Goal: Task Accomplishment & Management: Manage account settings

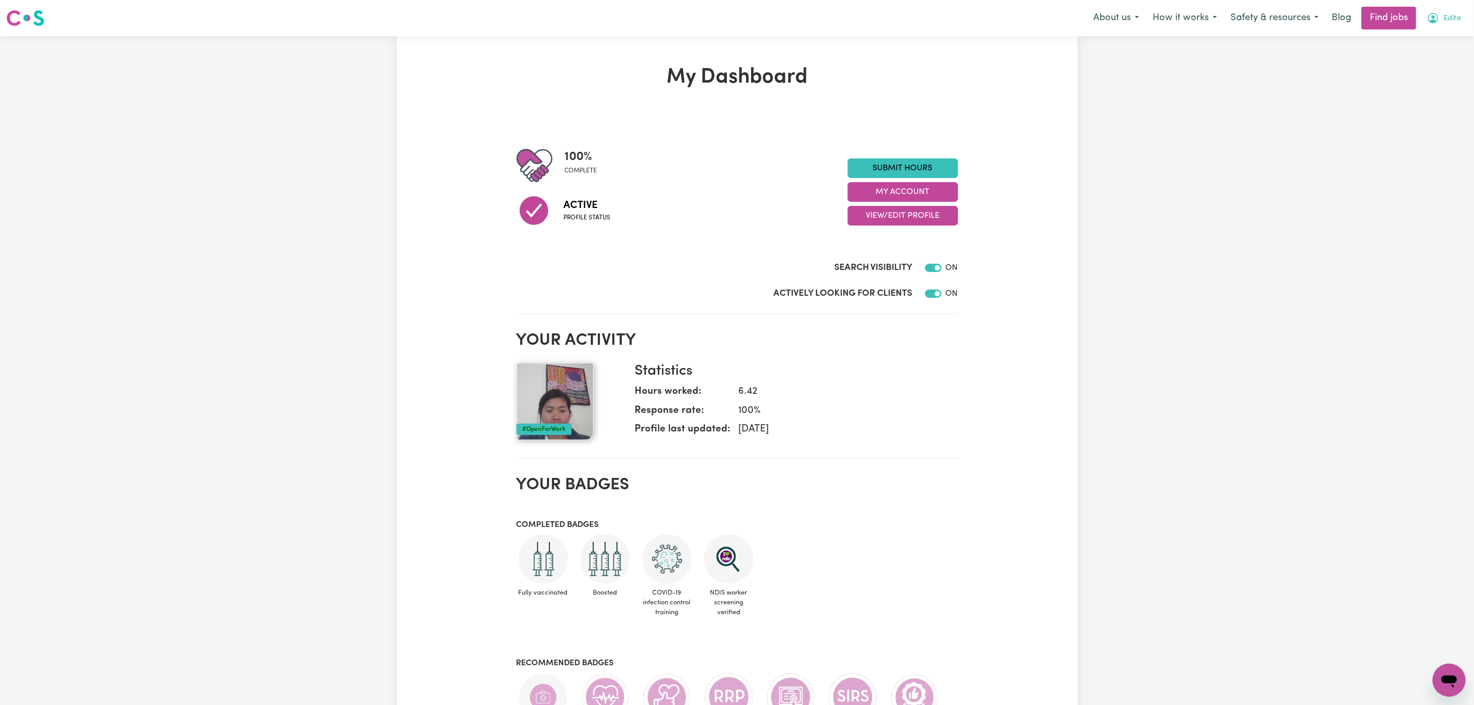
click at [1452, 21] on span "Edita" at bounding box center [1452, 18] width 18 height 11
click at [1438, 53] on link "My Dashboard" at bounding box center [1427, 60] width 82 height 20
click at [1430, 41] on link "My Account" at bounding box center [1427, 40] width 82 height 20
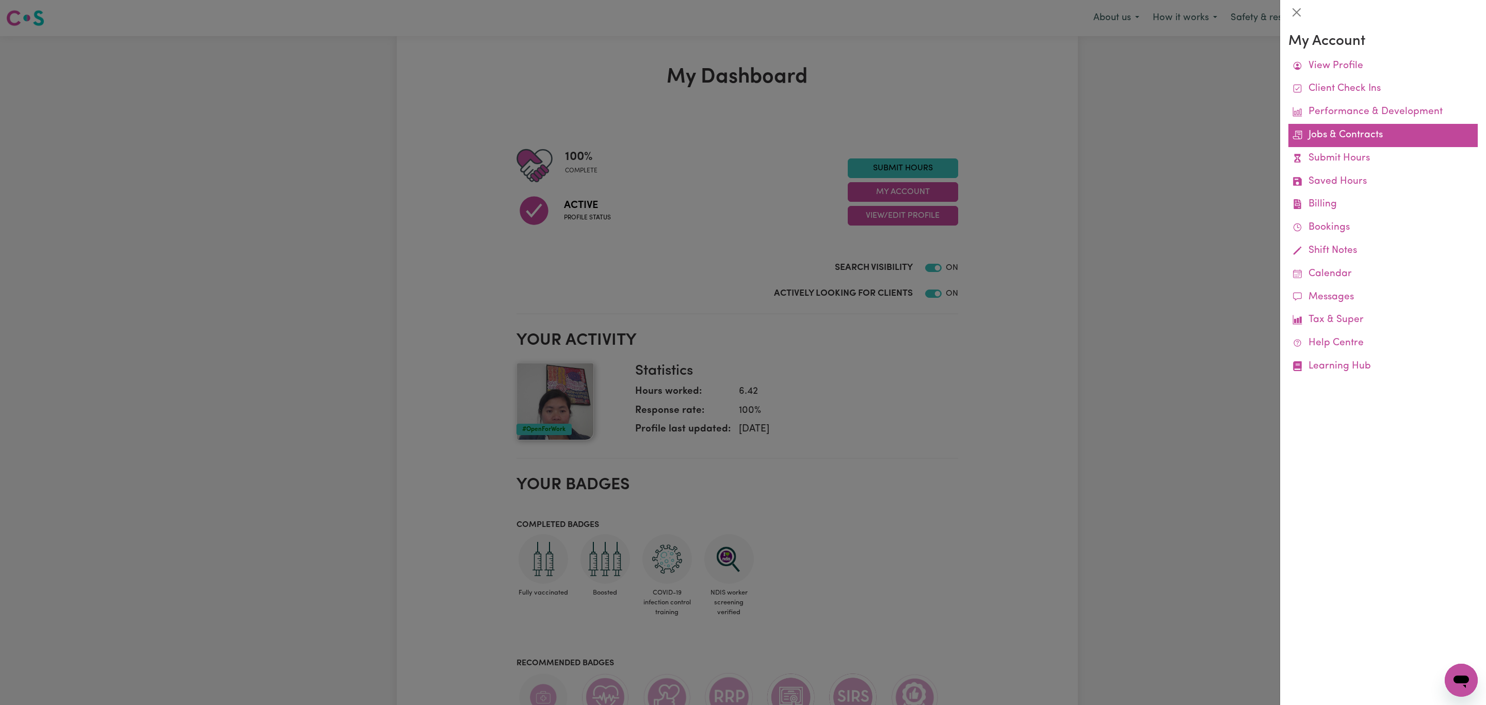
click at [1367, 135] on link "Jobs & Contracts" at bounding box center [1382, 135] width 189 height 23
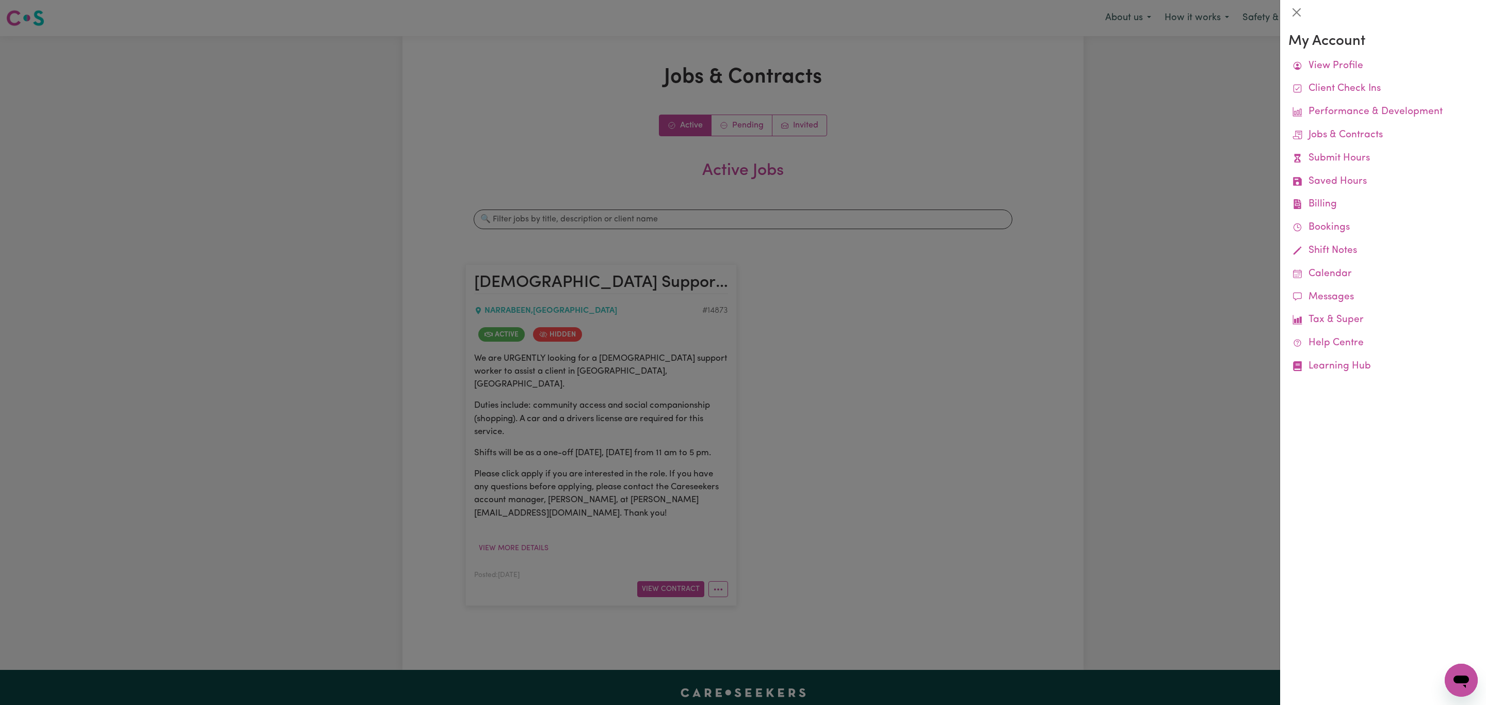
click at [953, 115] on div at bounding box center [743, 352] width 1486 height 705
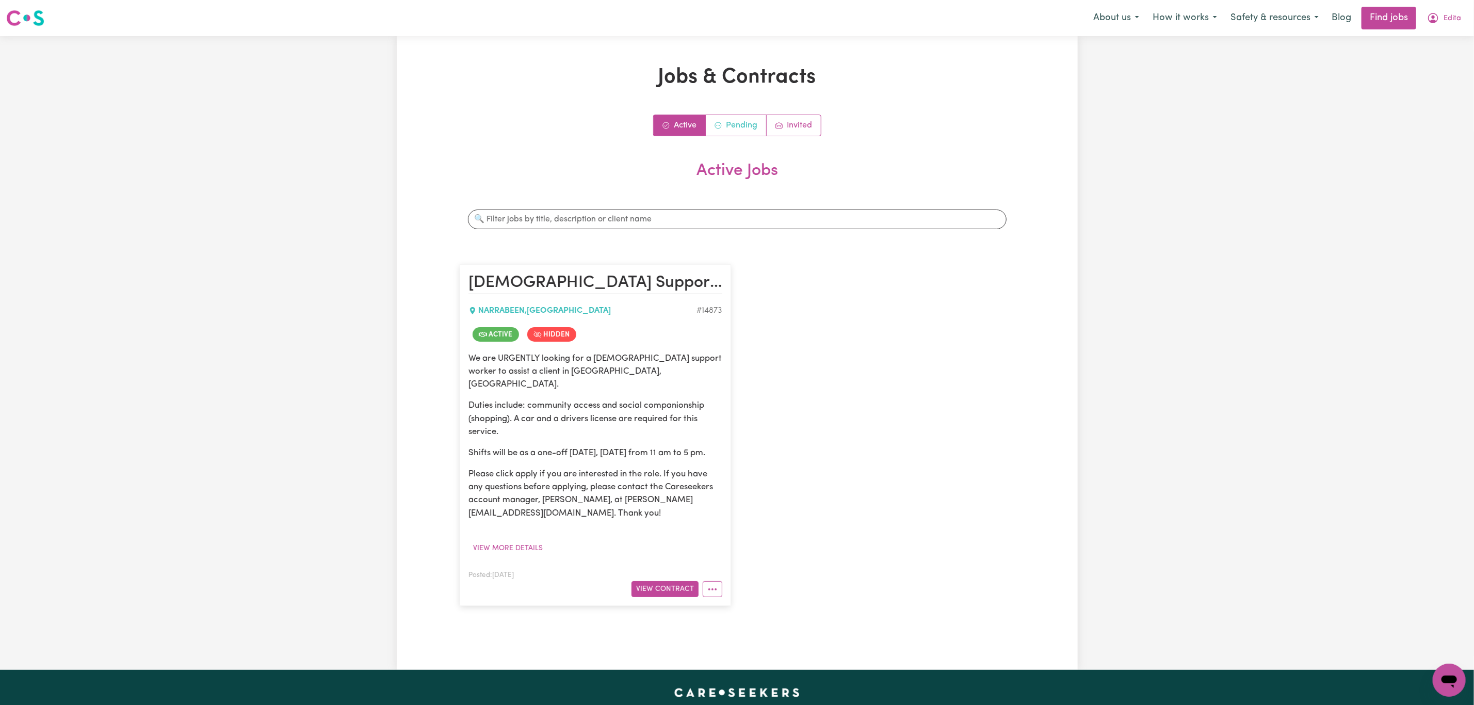
click at [747, 123] on link "Pending" at bounding box center [736, 125] width 61 height 21
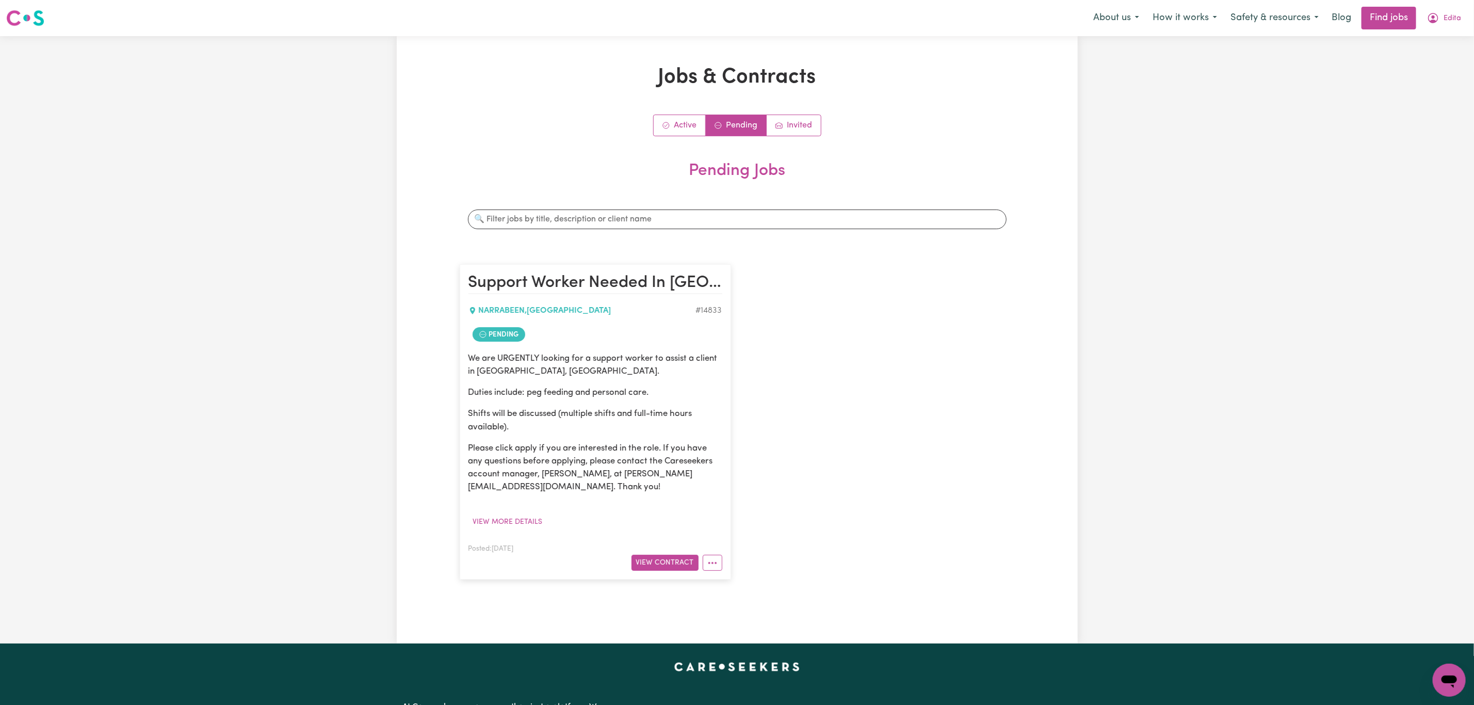
click at [525, 513] on div "We are URGENTLY looking for a support worker to assist a client in [GEOGRAPHIC_…" at bounding box center [595, 441] width 254 height 178
click at [518, 522] on button "View more details" at bounding box center [507, 522] width 79 height 16
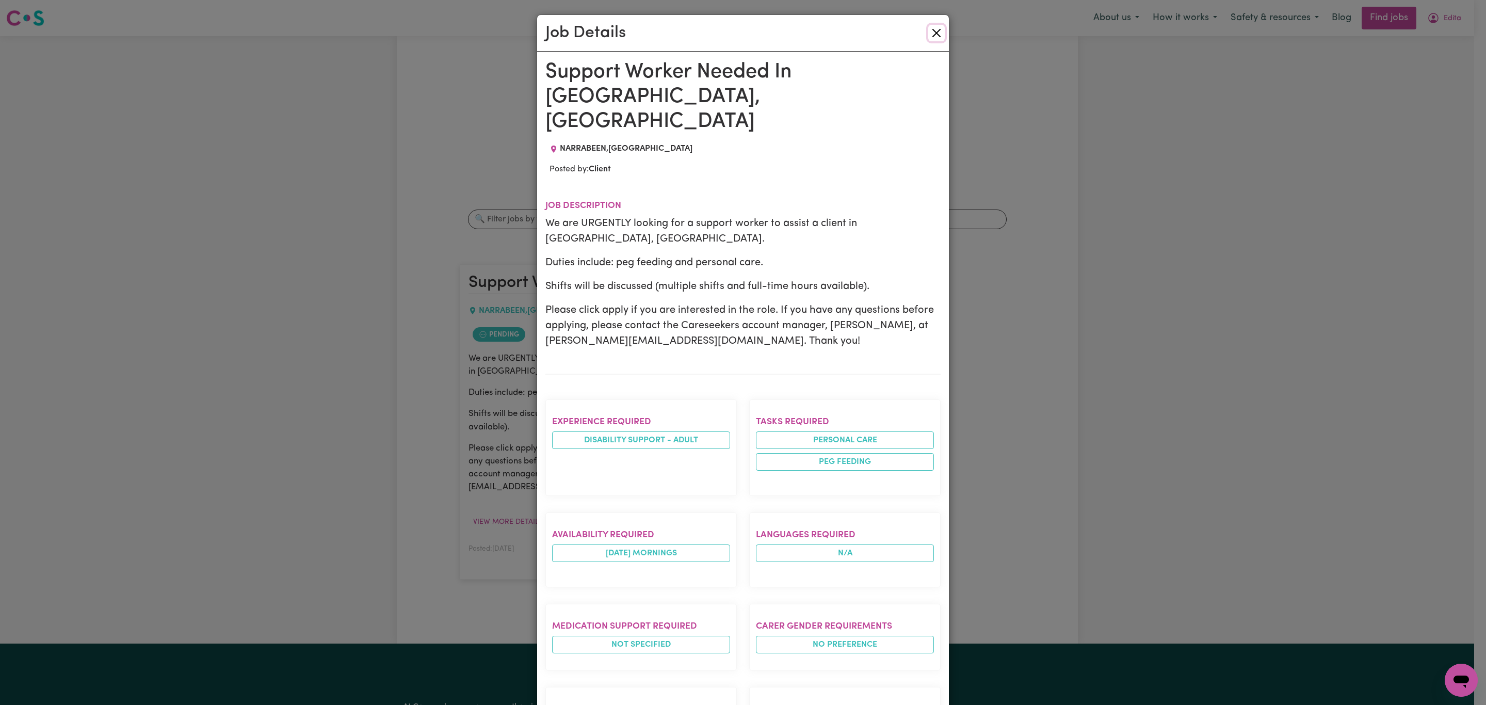
click at [929, 34] on button "Close" at bounding box center [936, 33] width 17 height 17
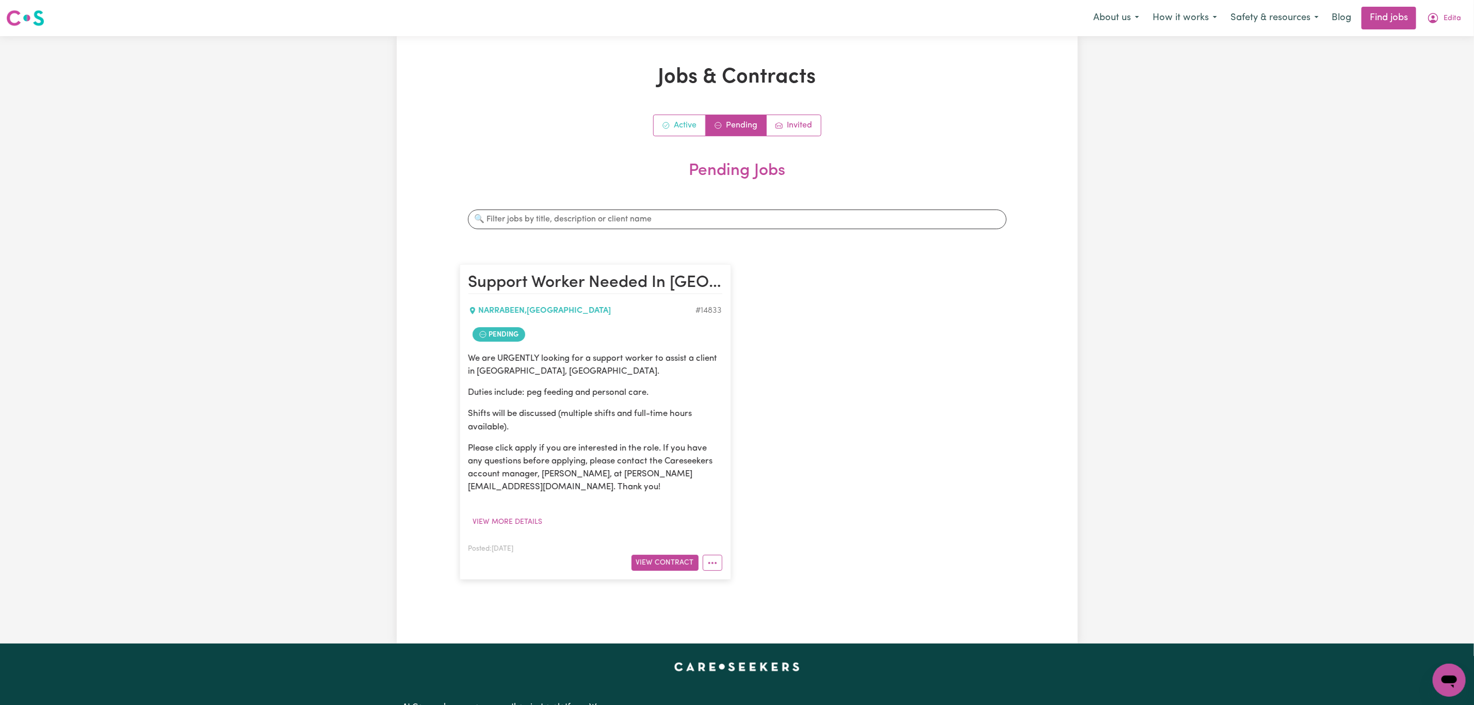
click at [684, 123] on link "Active" at bounding box center [680, 125] width 52 height 21
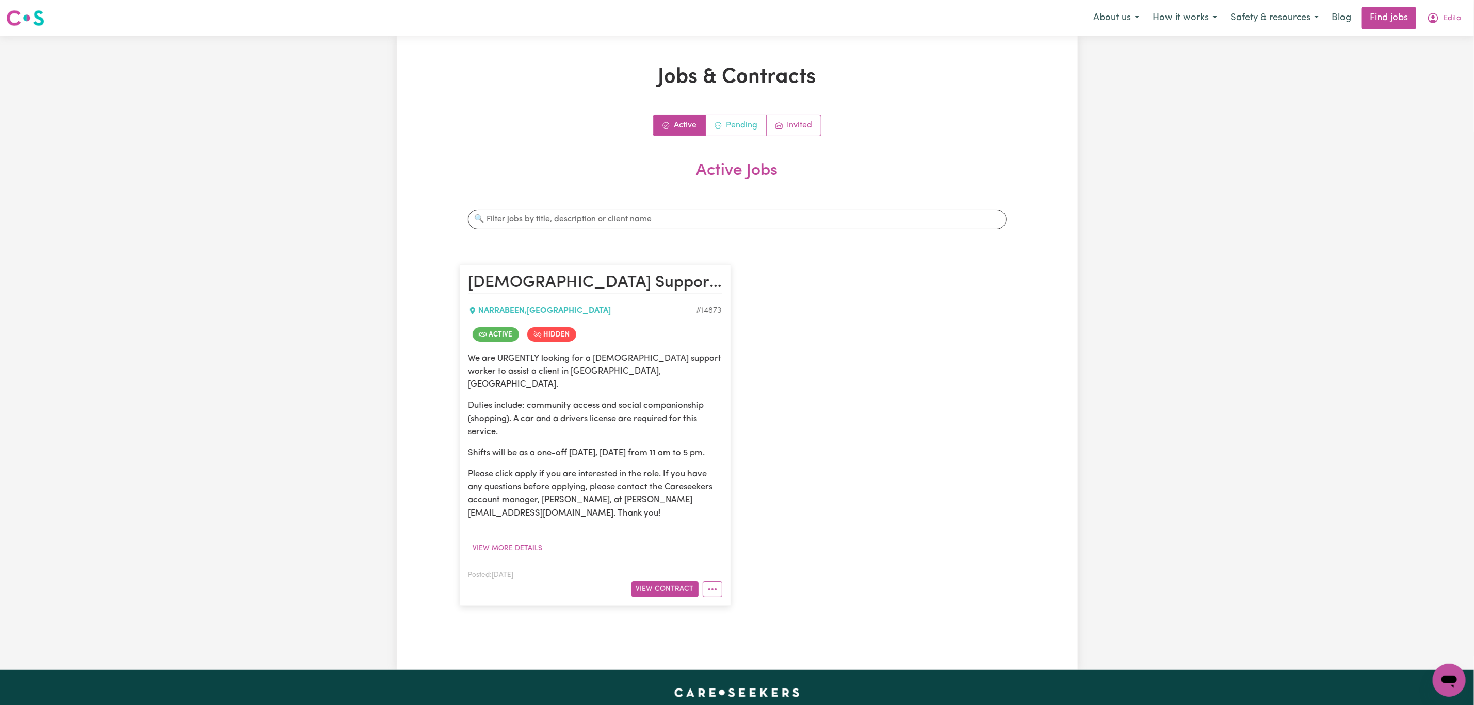
click at [723, 124] on link "Pending" at bounding box center [736, 125] width 61 height 21
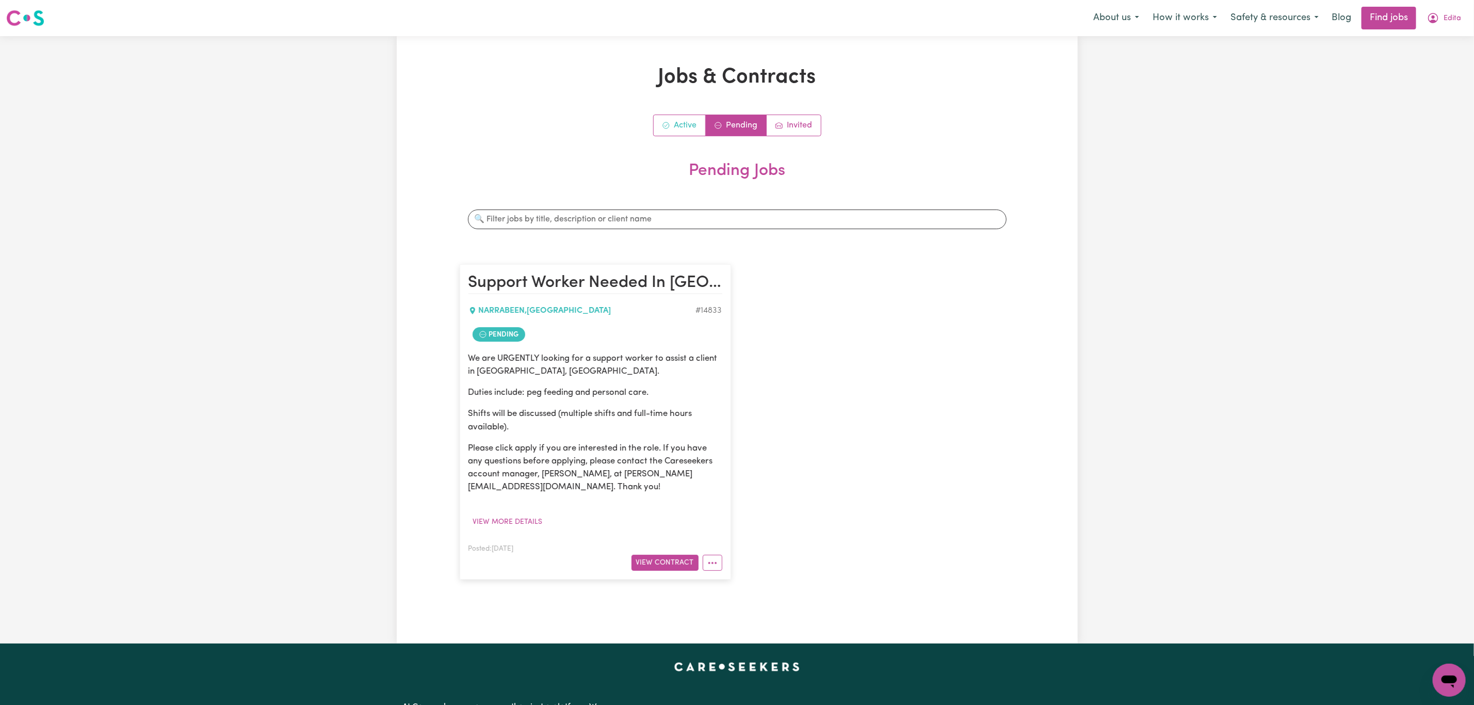
click at [681, 127] on link "Active" at bounding box center [680, 125] width 52 height 21
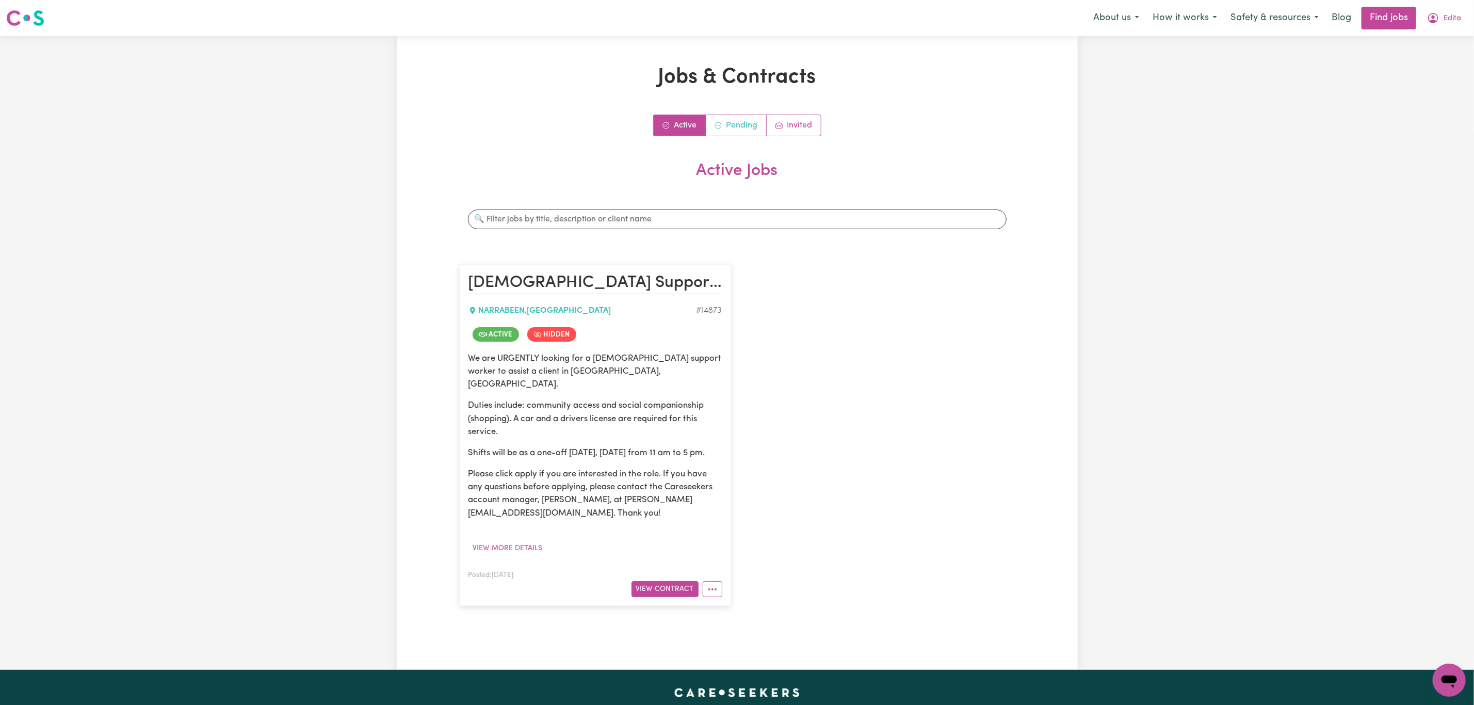
click at [723, 123] on link "Pending" at bounding box center [736, 125] width 61 height 21
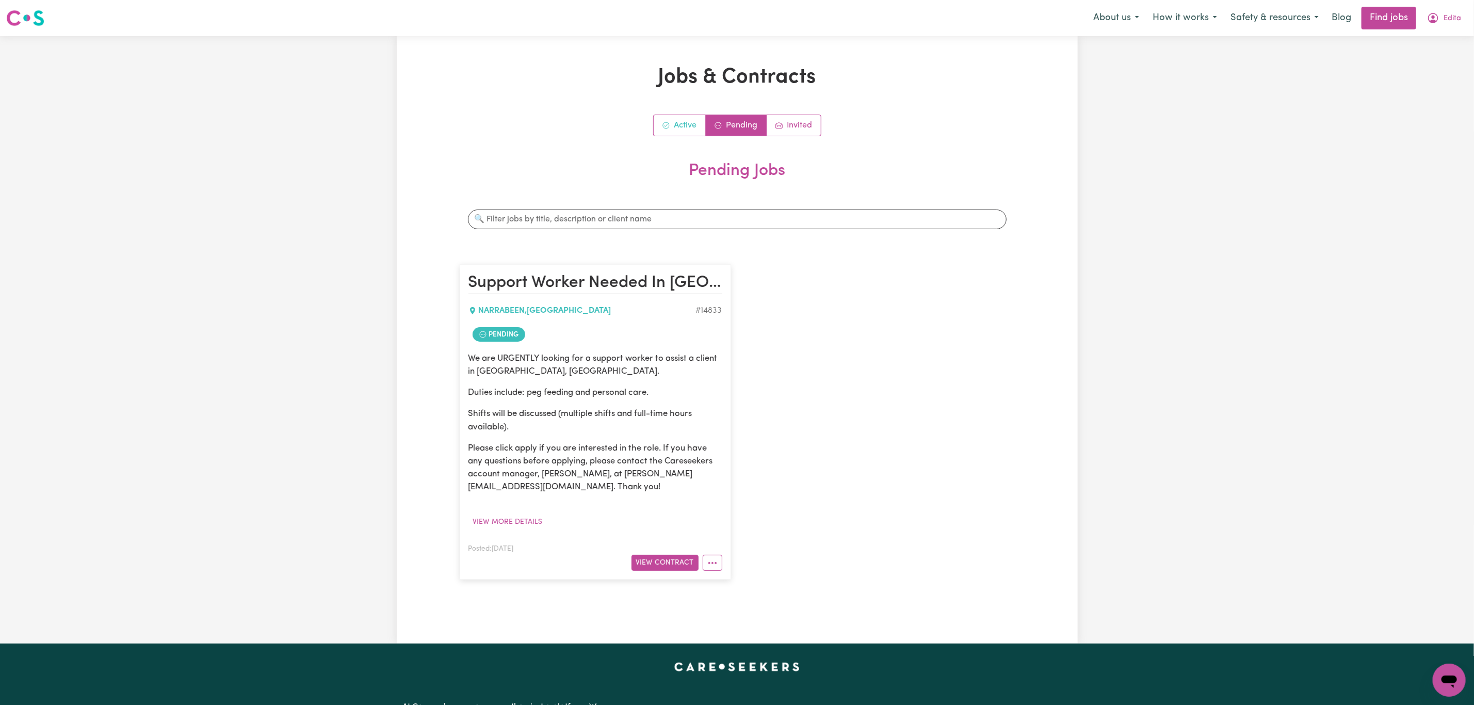
click at [670, 126] on link "Active" at bounding box center [680, 125] width 52 height 21
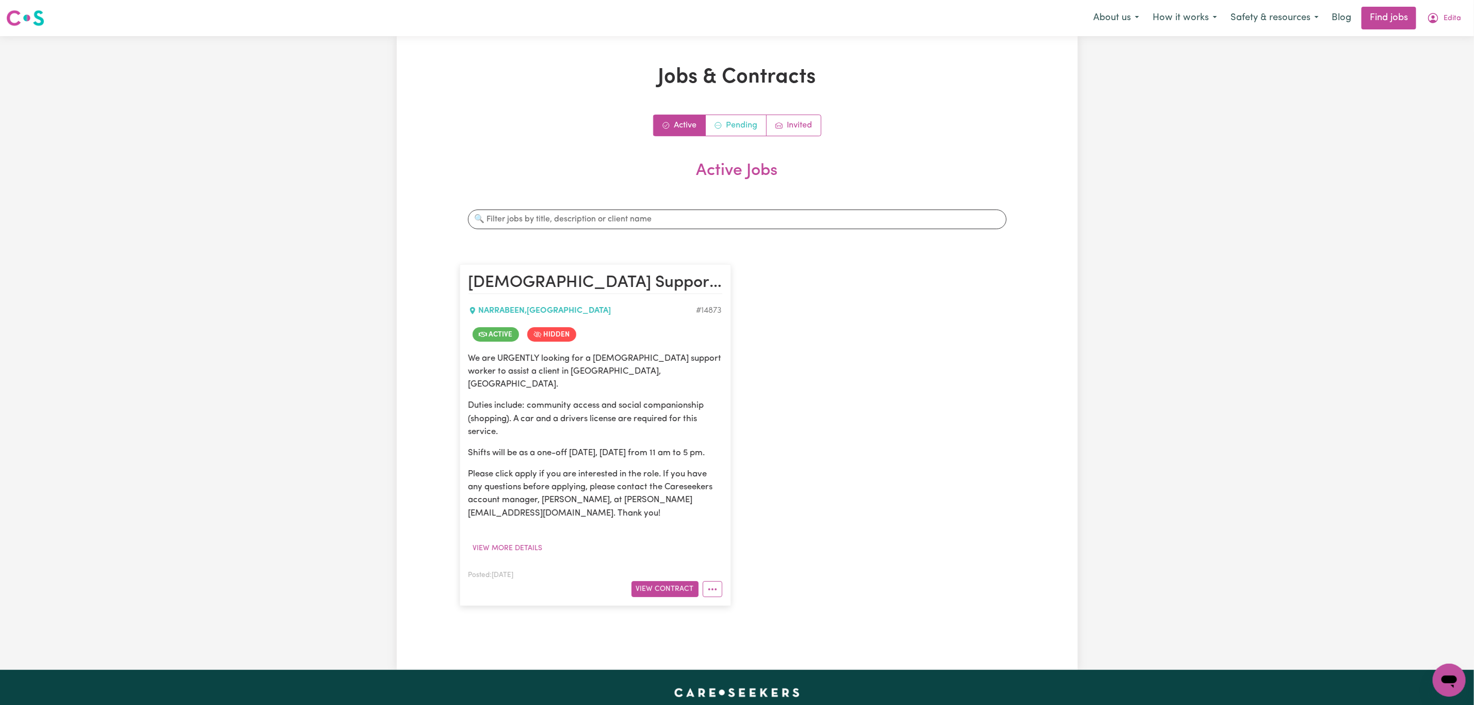
click at [728, 121] on link "Pending" at bounding box center [736, 125] width 61 height 21
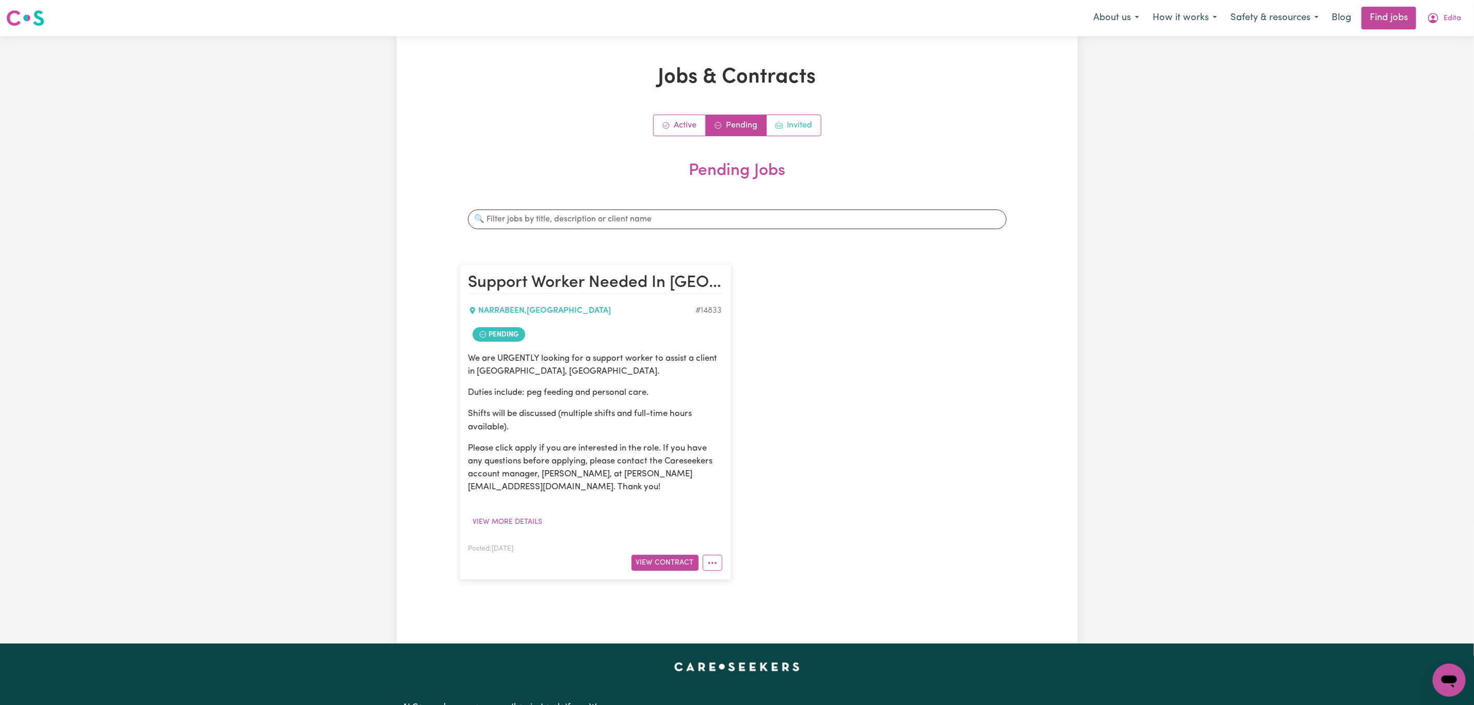
click at [799, 124] on link "Invited" at bounding box center [794, 125] width 54 height 21
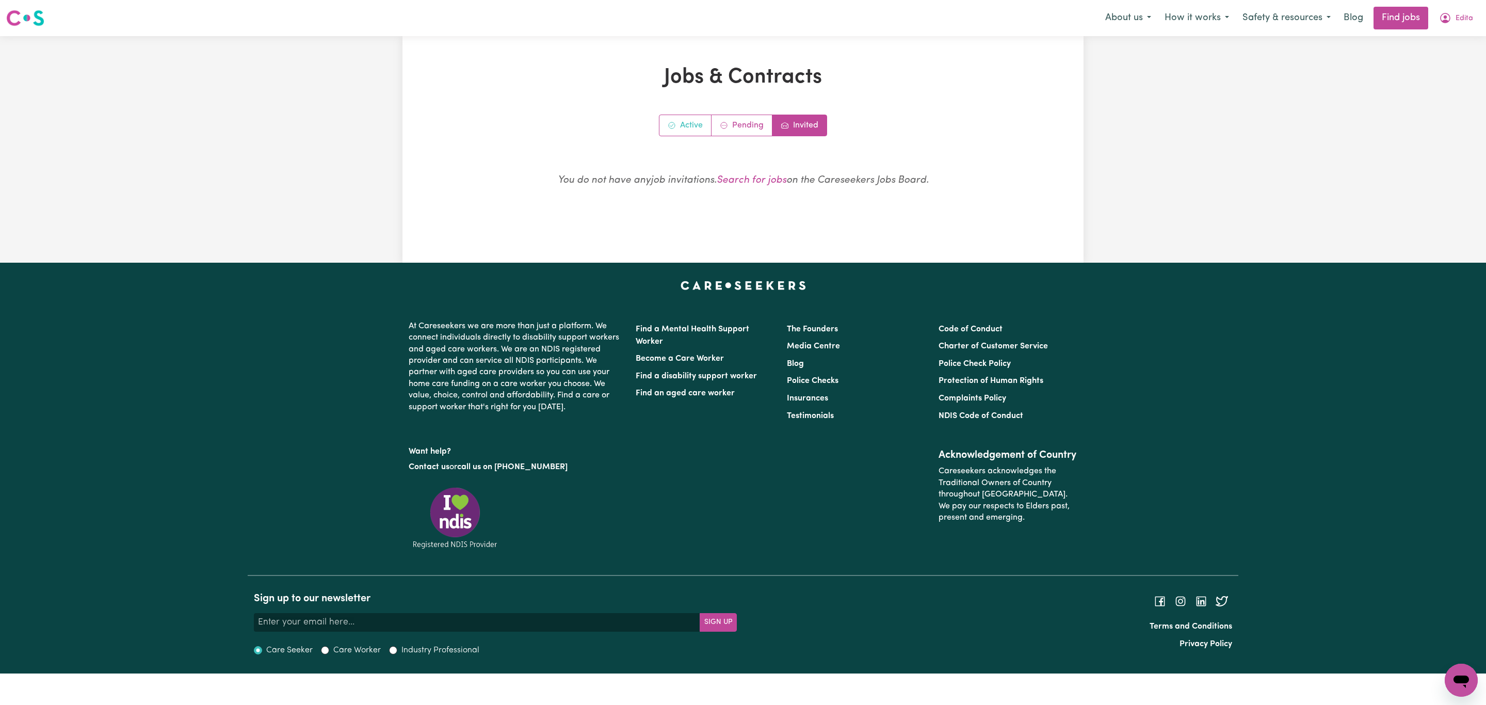
click at [688, 124] on link "Active" at bounding box center [685, 125] width 52 height 21
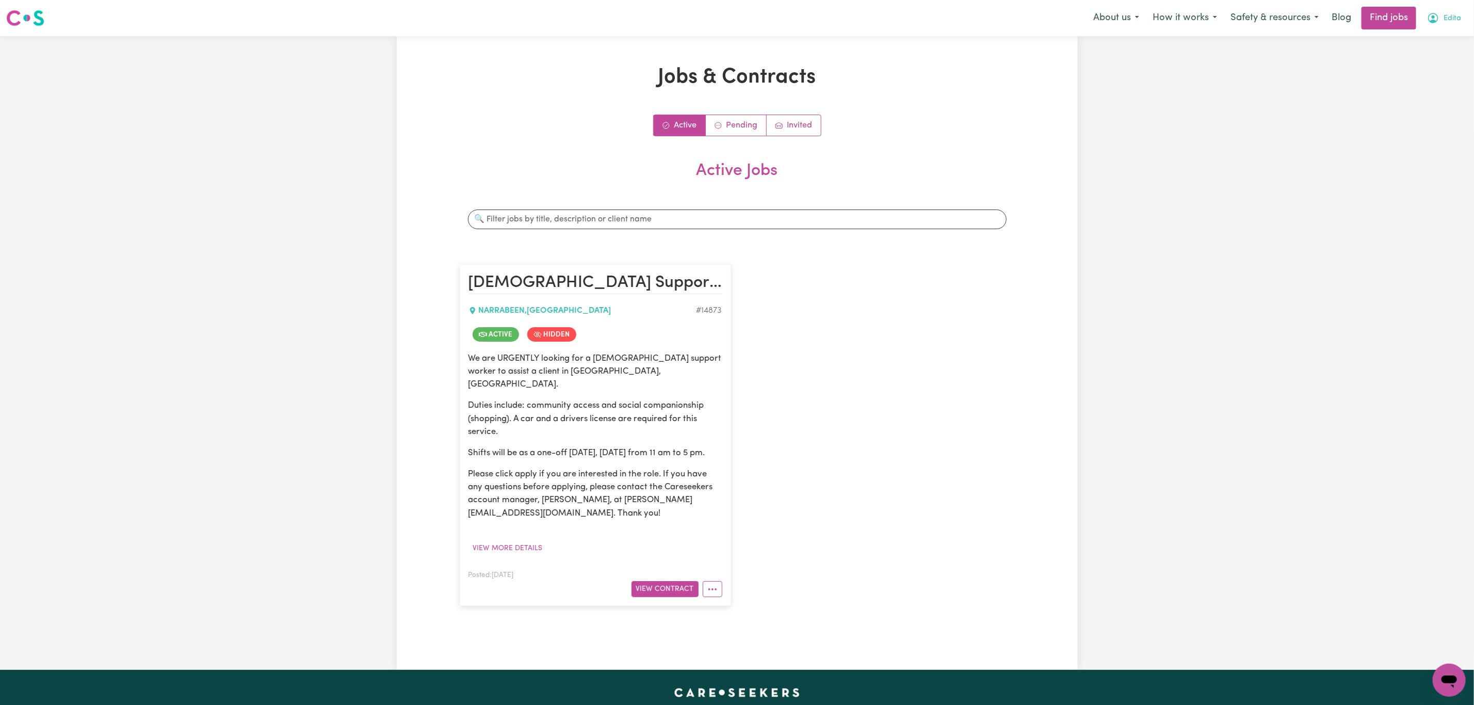
click at [1449, 10] on button "Edita" at bounding box center [1443, 18] width 47 height 22
click at [1435, 41] on link "My Account" at bounding box center [1427, 40] width 82 height 20
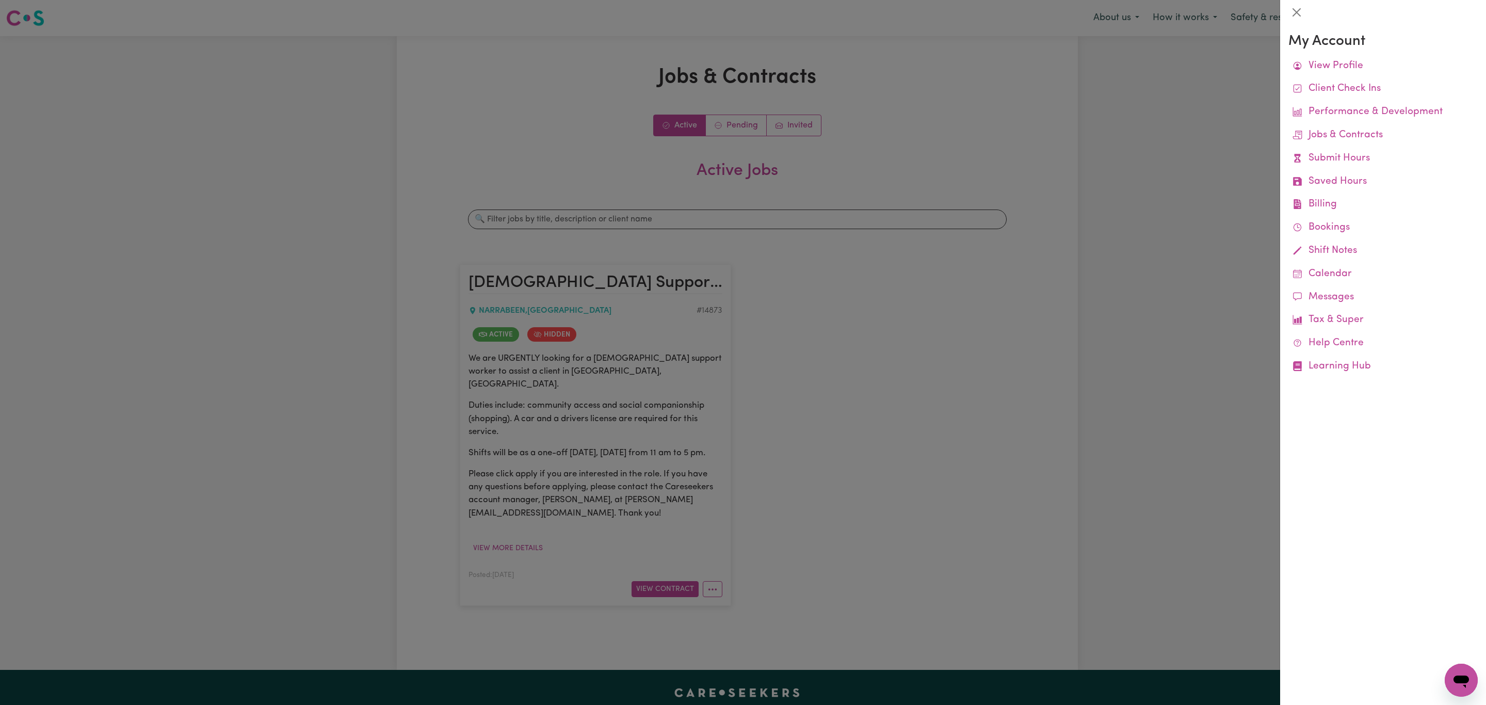
click at [593, 503] on div at bounding box center [743, 352] width 1486 height 705
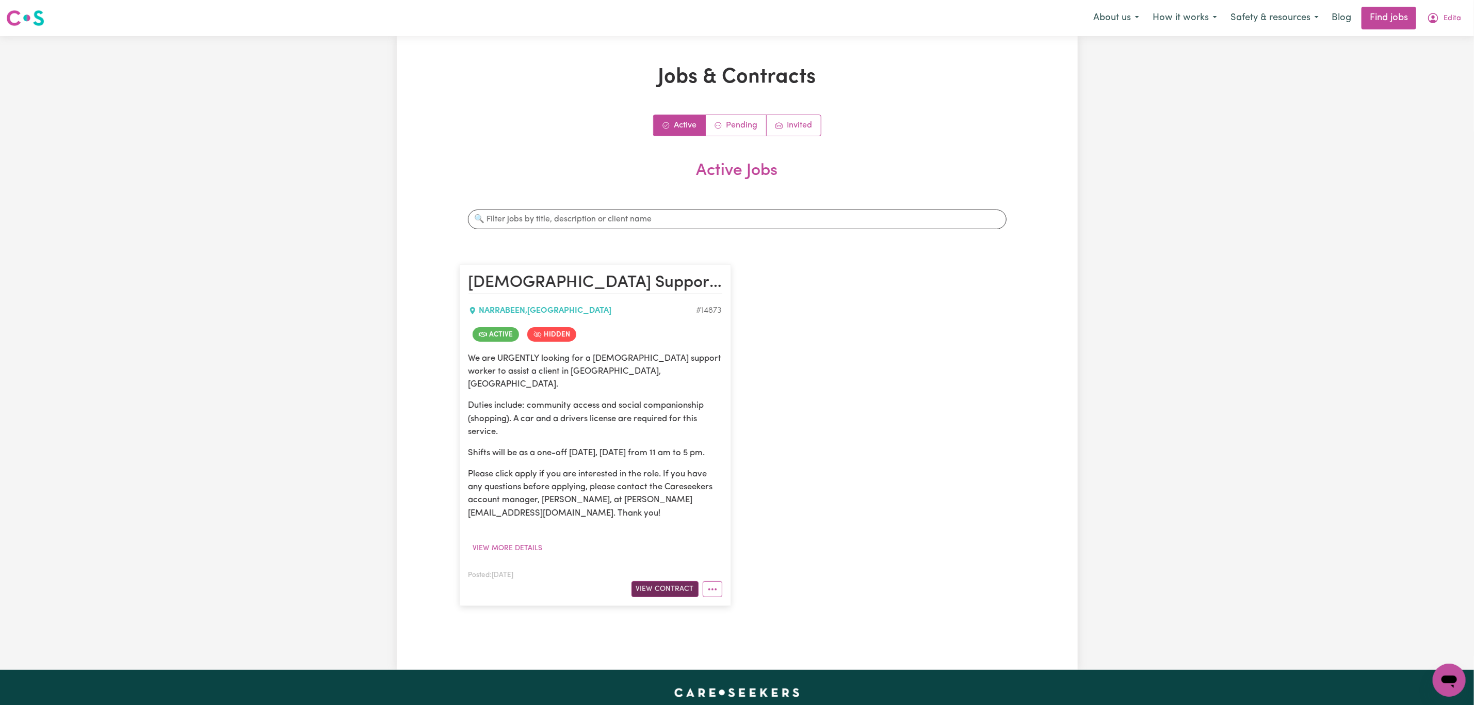
click at [648, 589] on button "View Contract" at bounding box center [664, 589] width 67 height 16
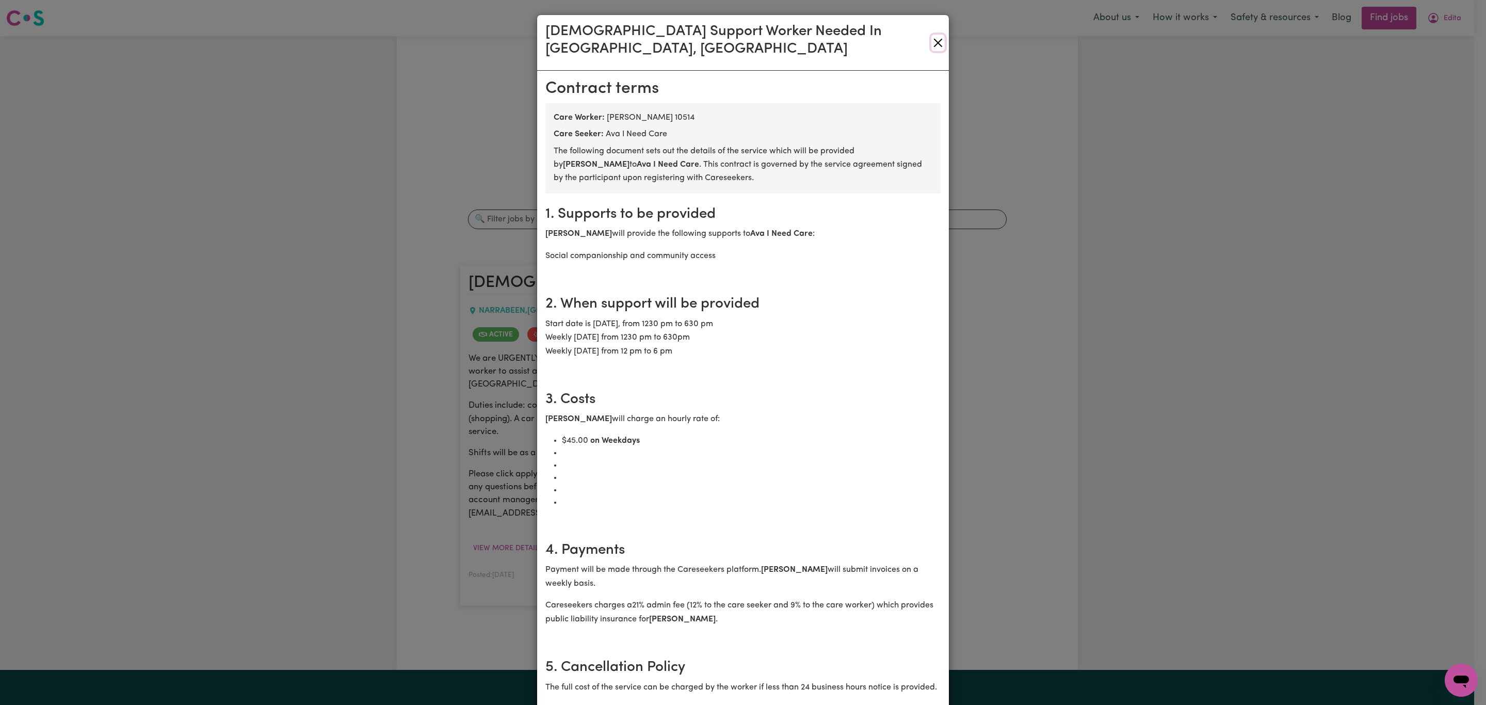
click at [931, 35] on button "Close" at bounding box center [937, 43] width 13 height 17
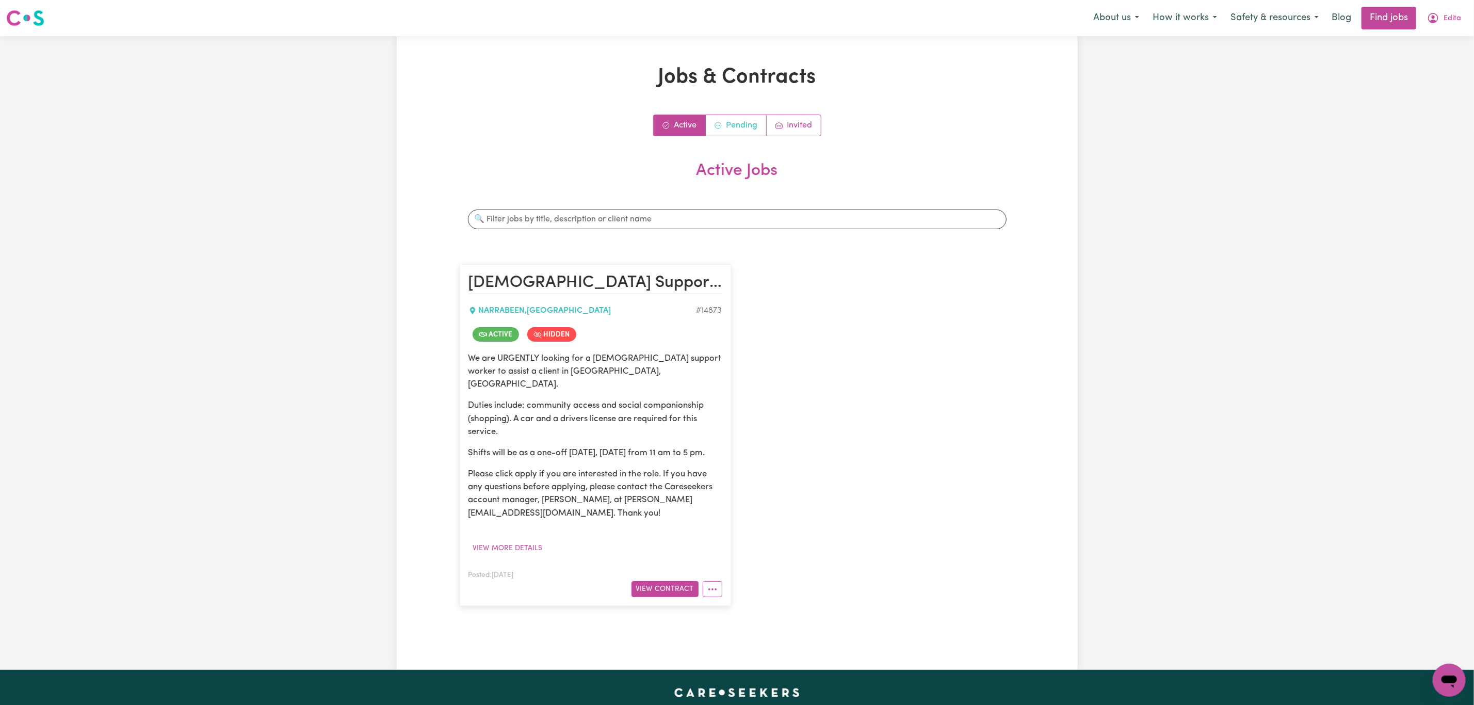
click at [741, 127] on link "Pending" at bounding box center [736, 125] width 61 height 21
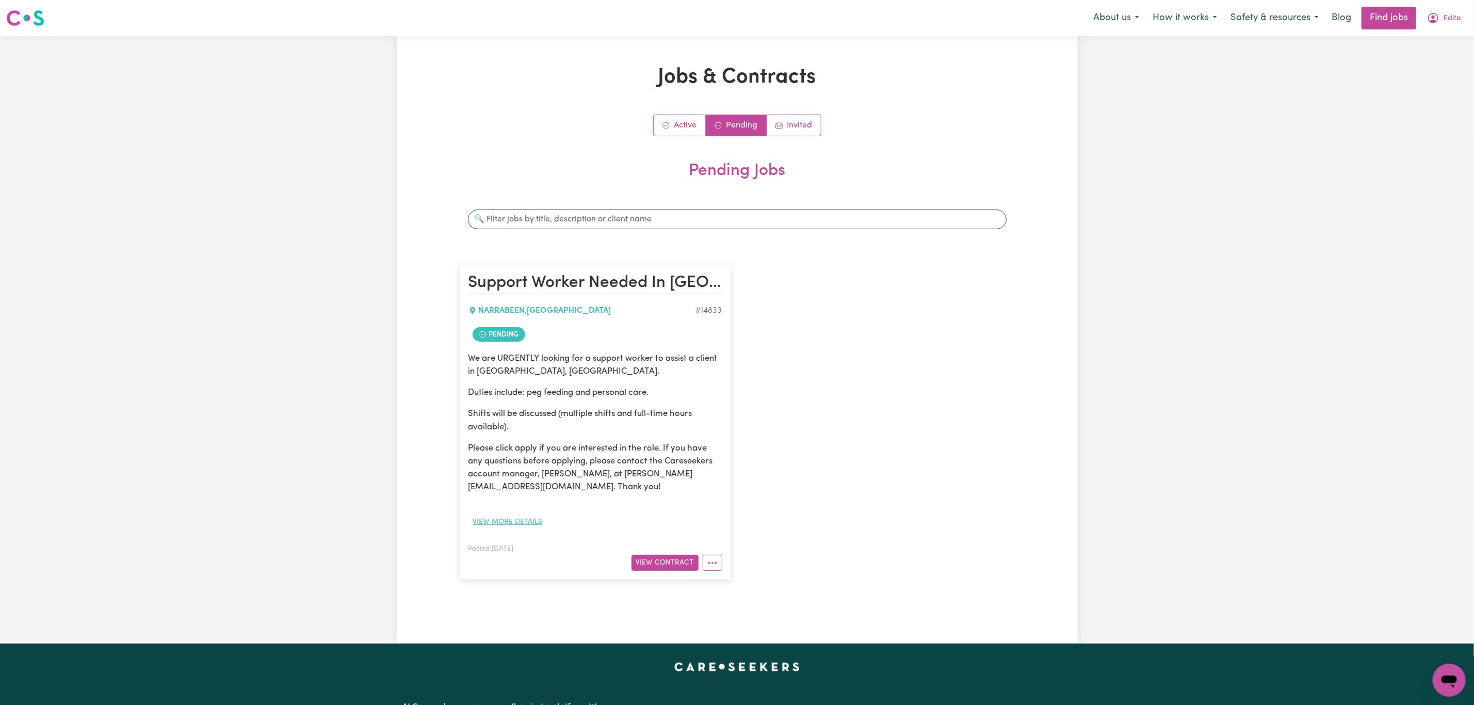
click at [508, 520] on button "View more details" at bounding box center [507, 522] width 79 height 16
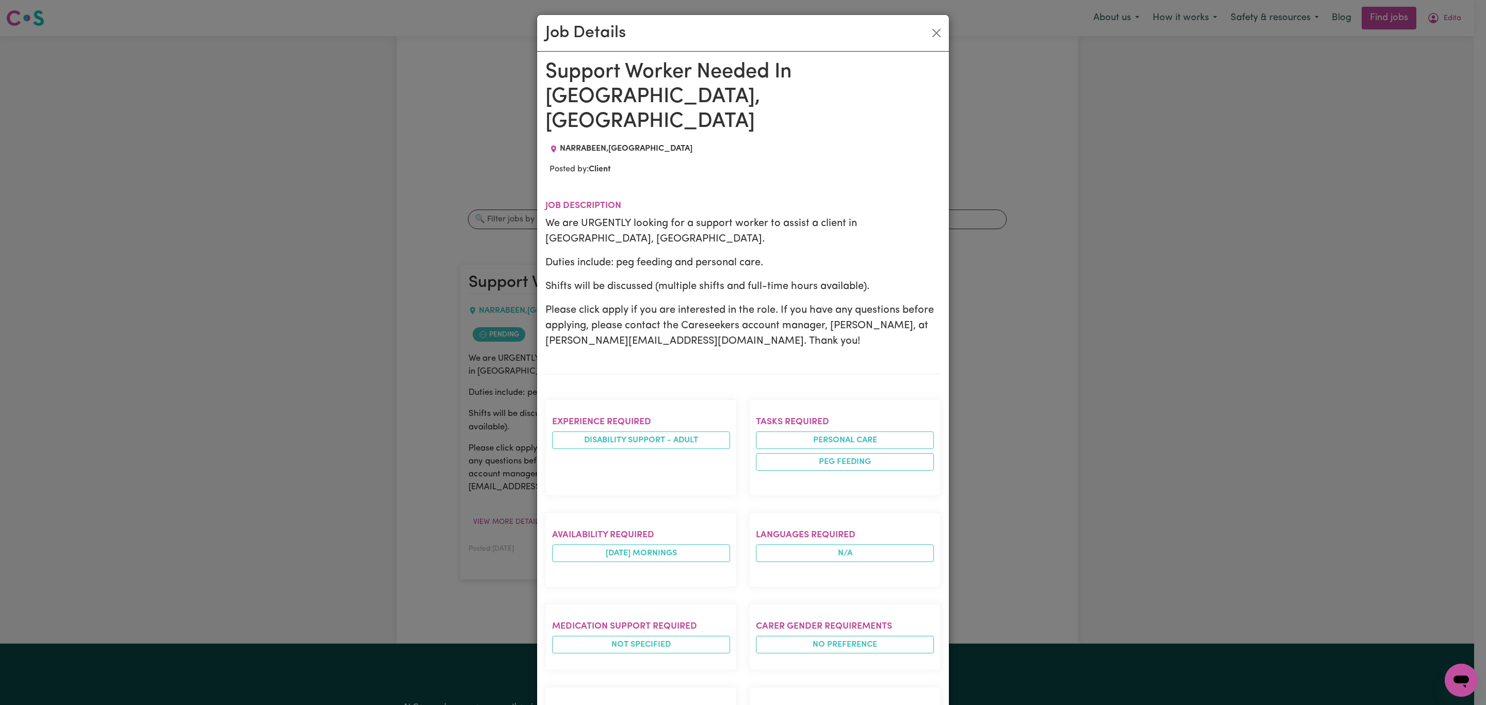
click at [446, 128] on div "Job Details Support Worker Needed In [GEOGRAPHIC_DATA], [GEOGRAPHIC_DATA] NARRA…" at bounding box center [743, 352] width 1486 height 705
click at [929, 34] on button "Close" at bounding box center [936, 33] width 17 height 17
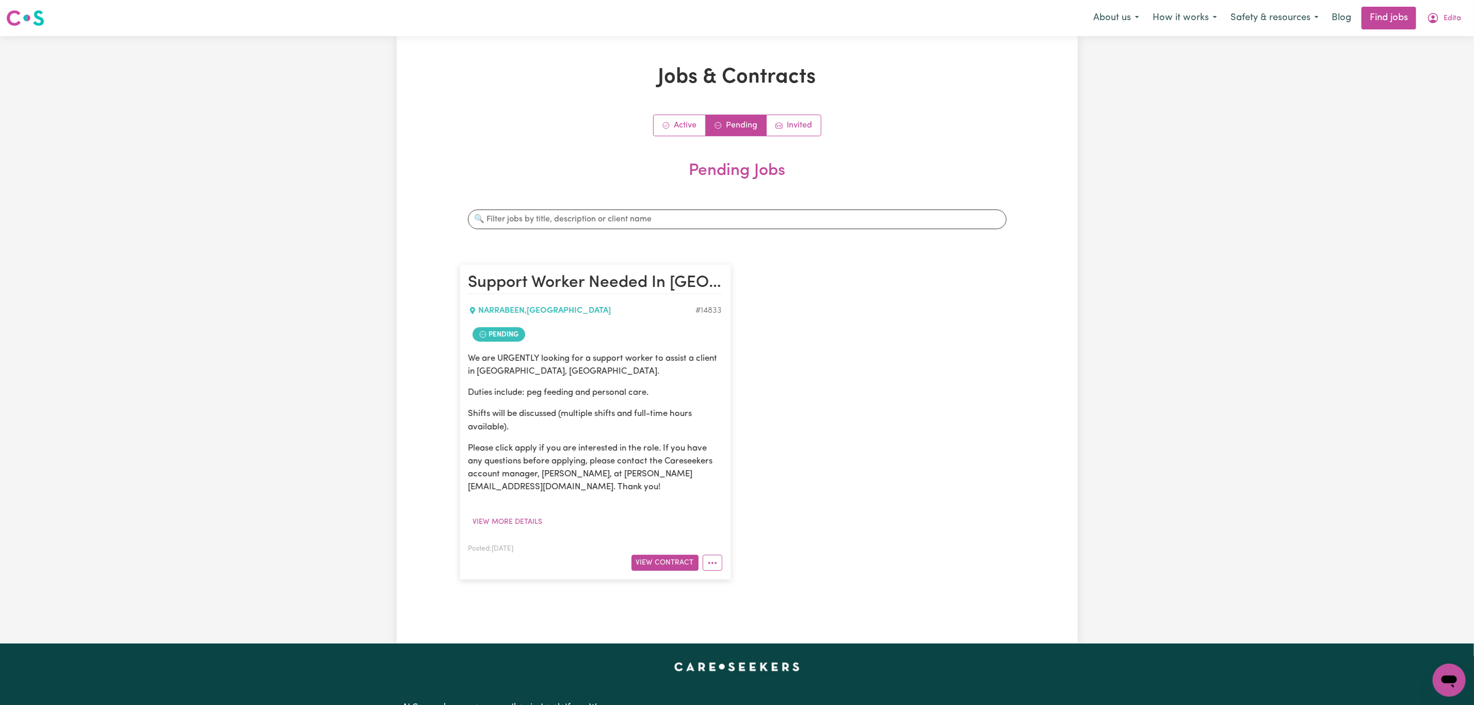
drag, startPoint x: 1465, startPoint y: 17, endPoint x: 1444, endPoint y: 46, distance: 35.9
click at [1465, 17] on button "Edita" at bounding box center [1443, 18] width 47 height 22
click at [1435, 79] on link "Logout" at bounding box center [1427, 79] width 82 height 20
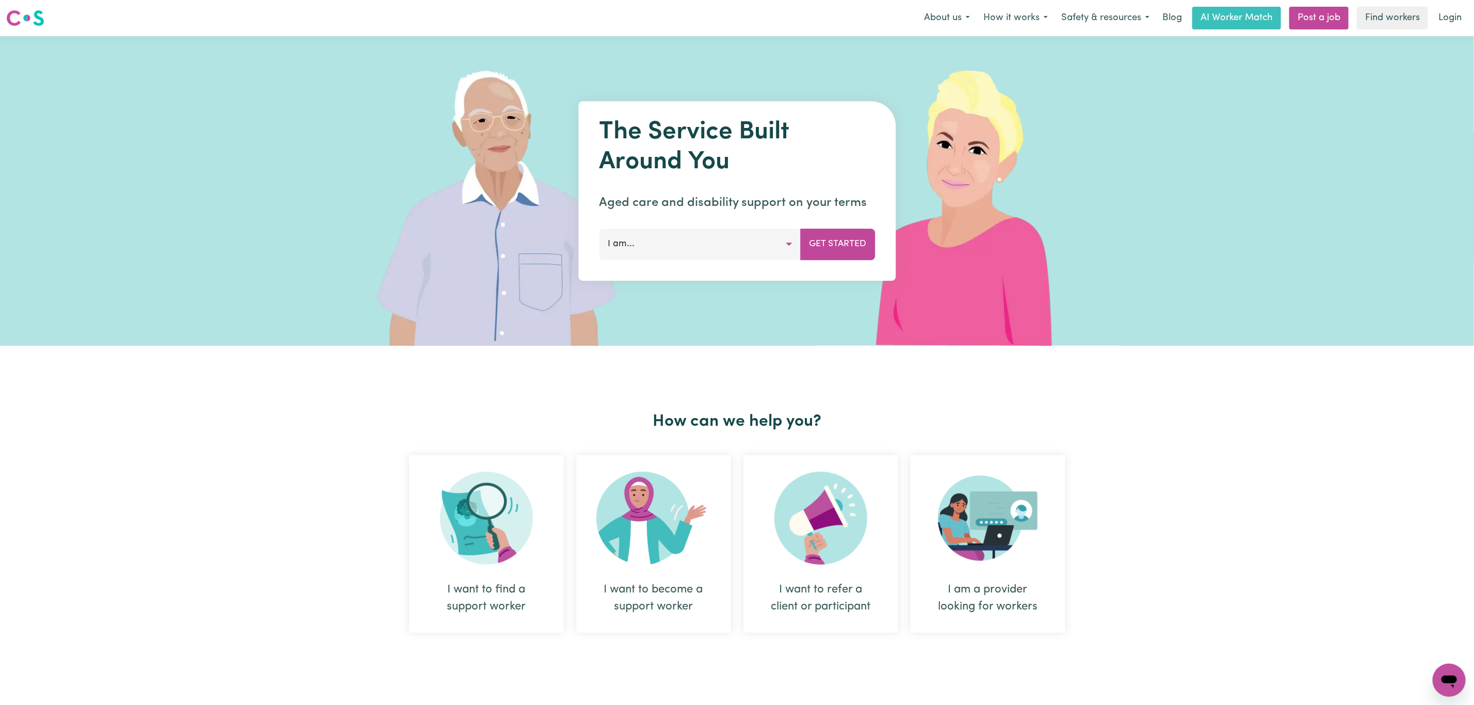
click at [1444, 11] on link "Login" at bounding box center [1450, 18] width 36 height 23
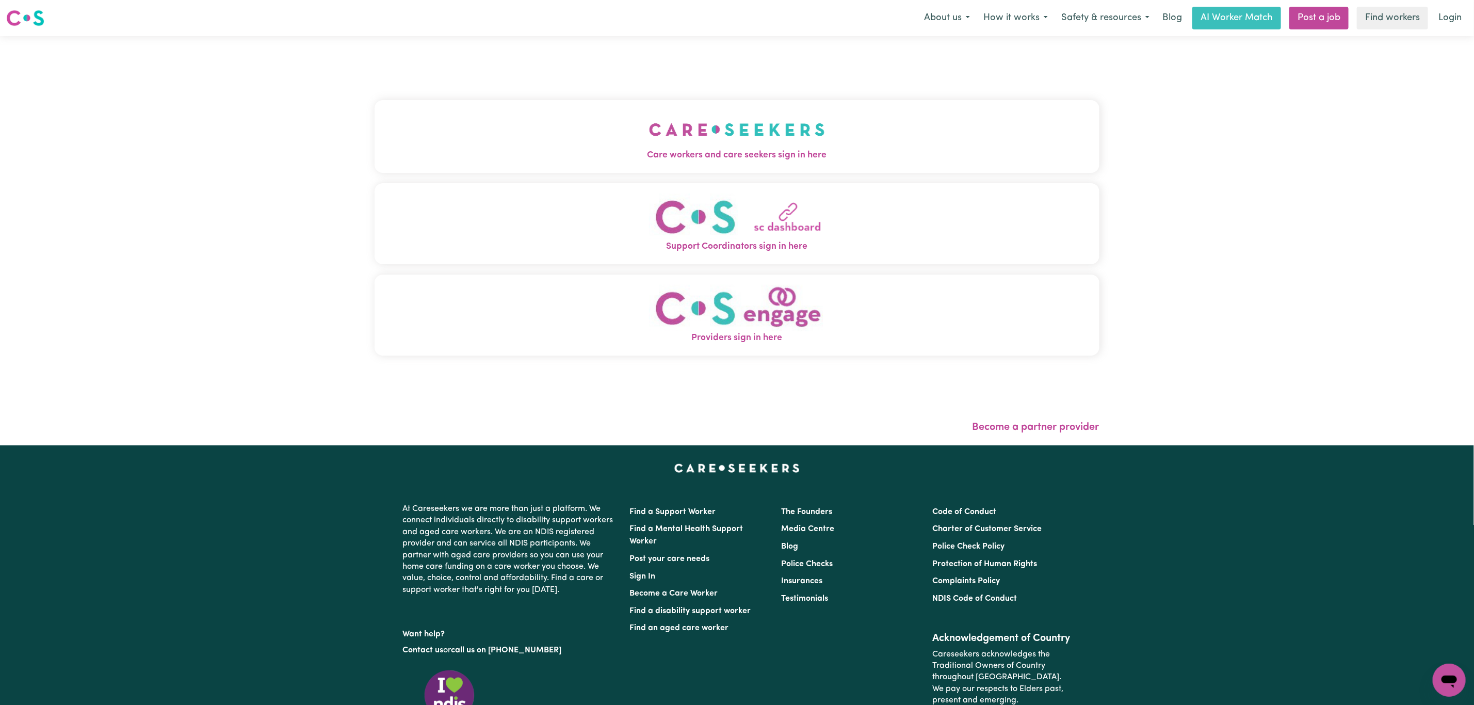
click at [576, 160] on span "Care workers and care seekers sign in here" at bounding box center [737, 155] width 725 height 13
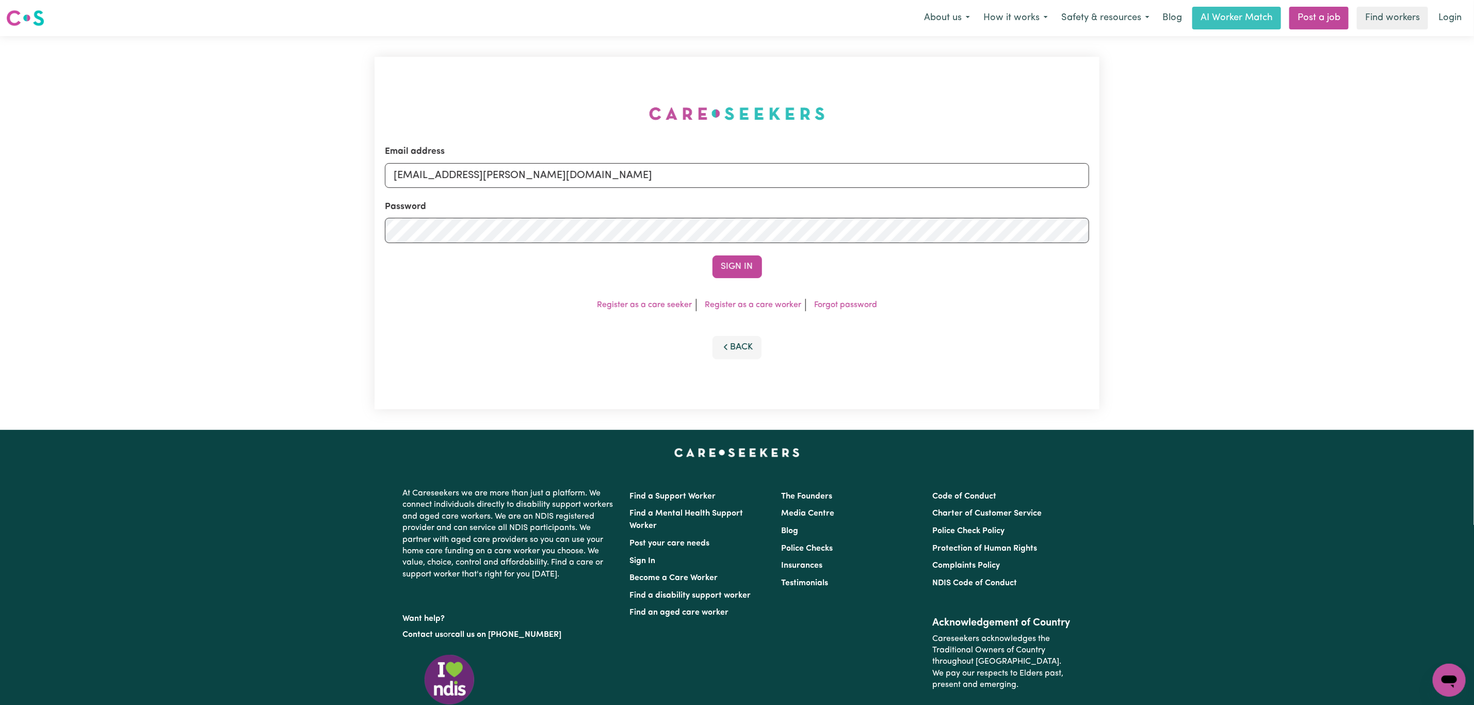
click at [502, 162] on div "Email address [EMAIL_ADDRESS][PERSON_NAME][DOMAIN_NAME] Password Sign In Regist…" at bounding box center [736, 233] width 737 height 394
drag, startPoint x: 446, startPoint y: 178, endPoint x: 715, endPoint y: 217, distance: 272.0
click at [689, 190] on form "Email address [EMAIL_ADDRESS][PERSON_NAME][DOMAIN_NAME] Password Sign In" at bounding box center [737, 211] width 704 height 133
paste input "LindaByronINC"
type input "[EMAIL_ADDRESS][DOMAIN_NAME]"
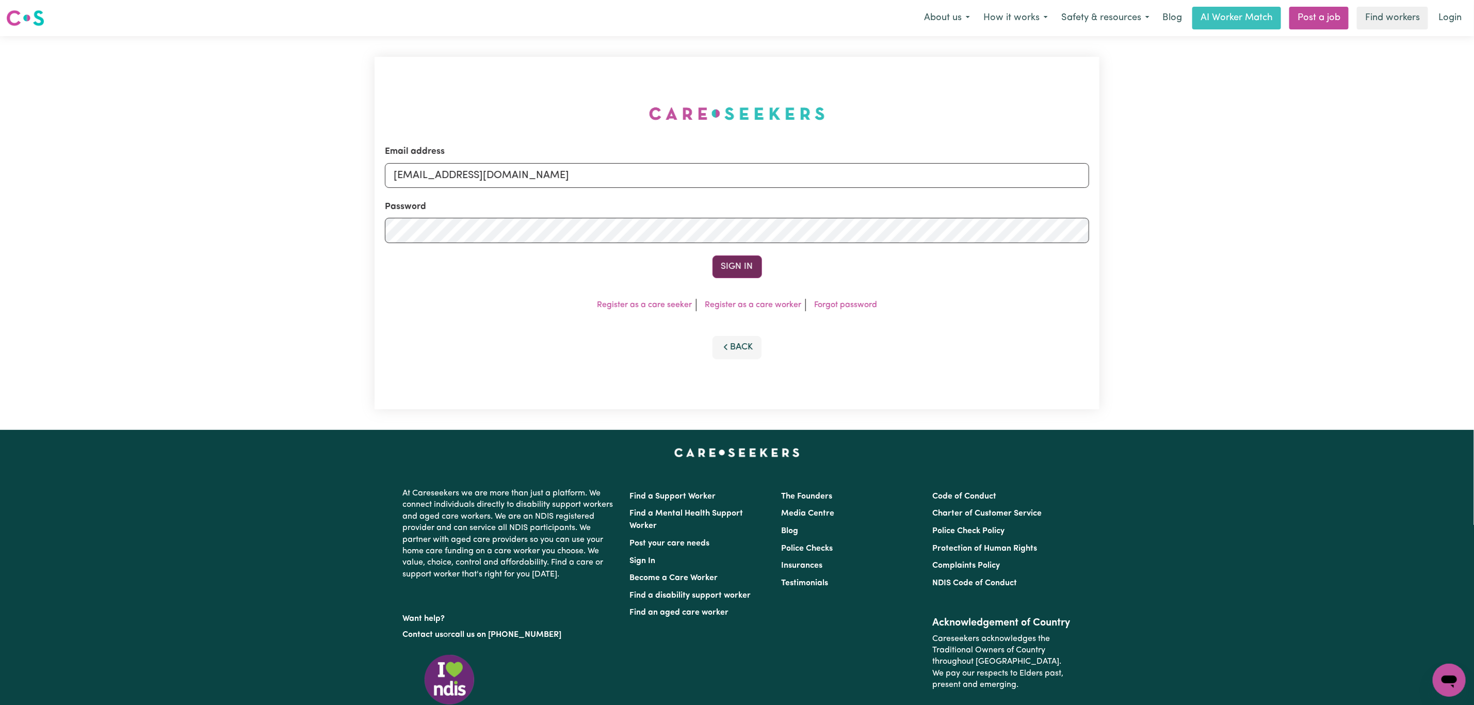
click at [735, 263] on button "Sign In" at bounding box center [737, 266] width 50 height 23
